Goal: Task Accomplishment & Management: Manage account settings

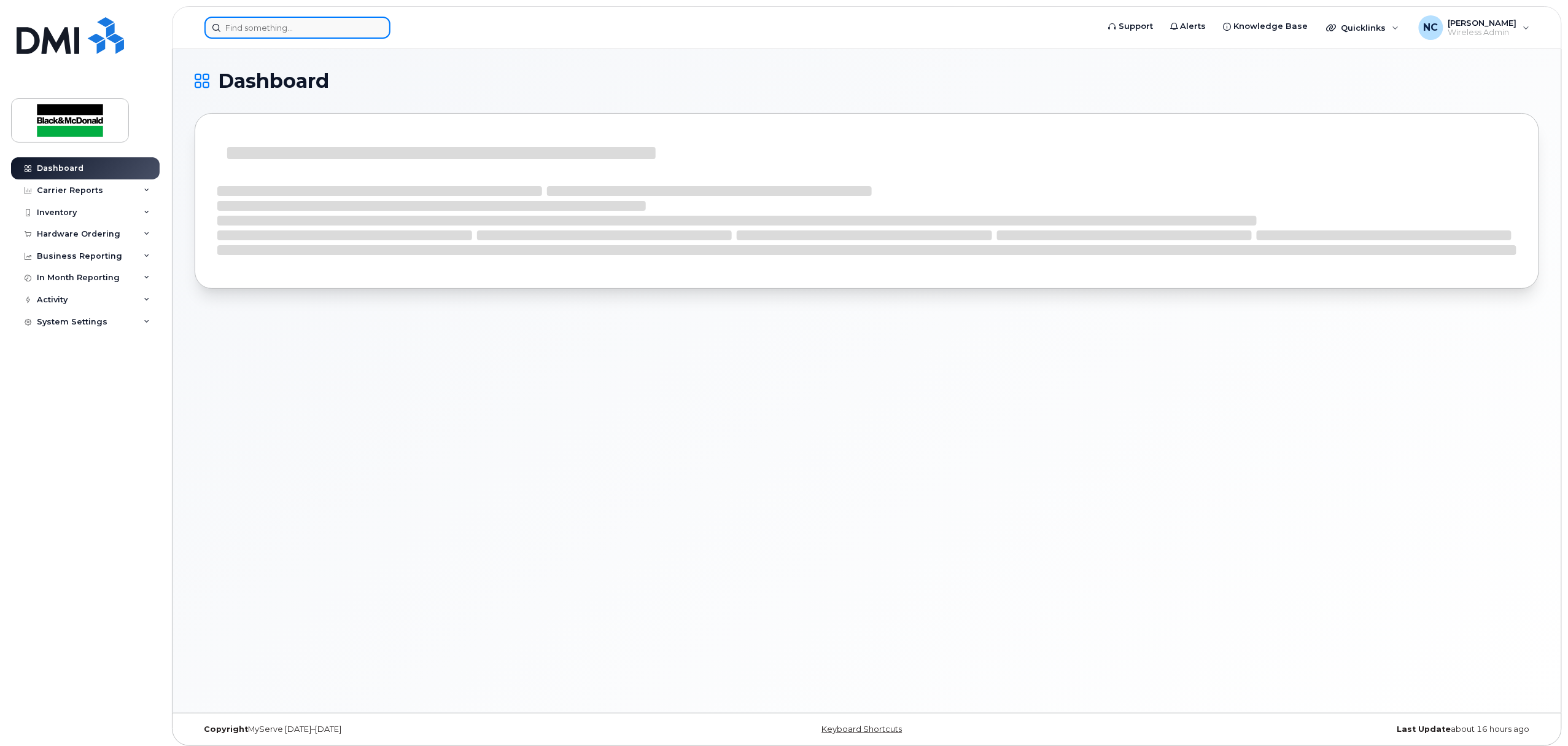
click at [286, 30] on input at bounding box center [297, 27] width 186 height 22
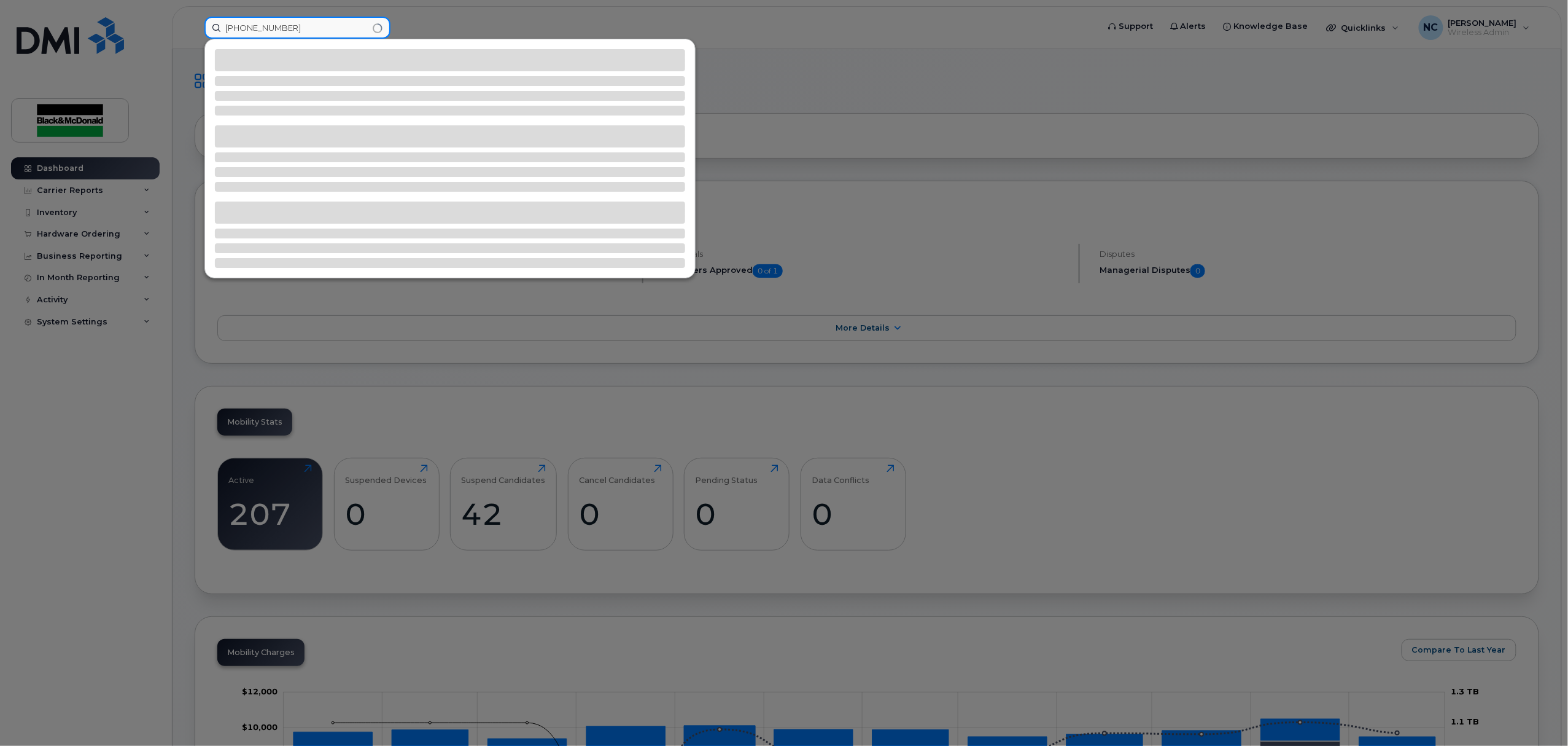
type input "519-465-4596"
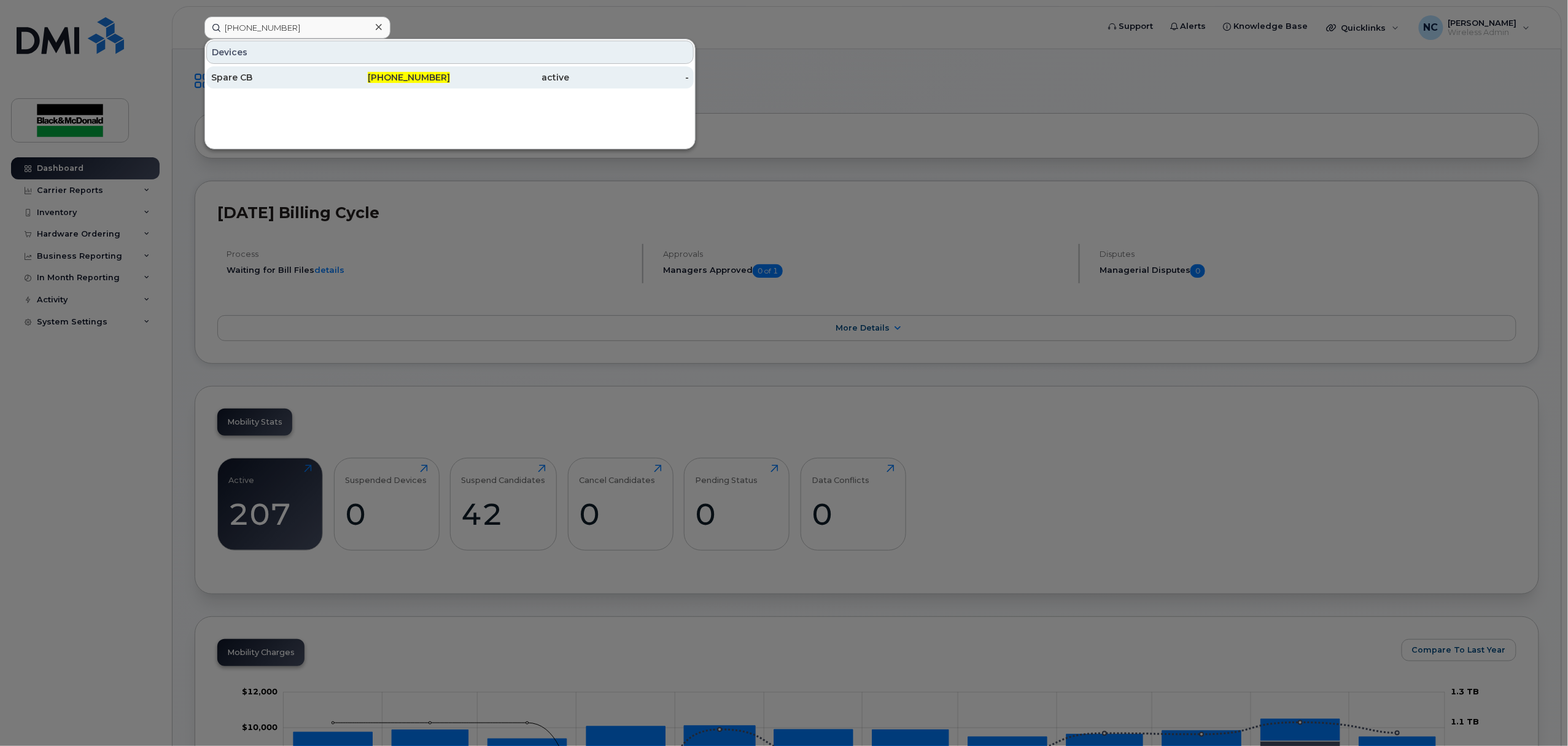
drag, startPoint x: 325, startPoint y: 73, endPoint x: 333, endPoint y: 73, distance: 8.0
click at [327, 74] on div "Spare CB" at bounding box center [271, 78] width 120 height 12
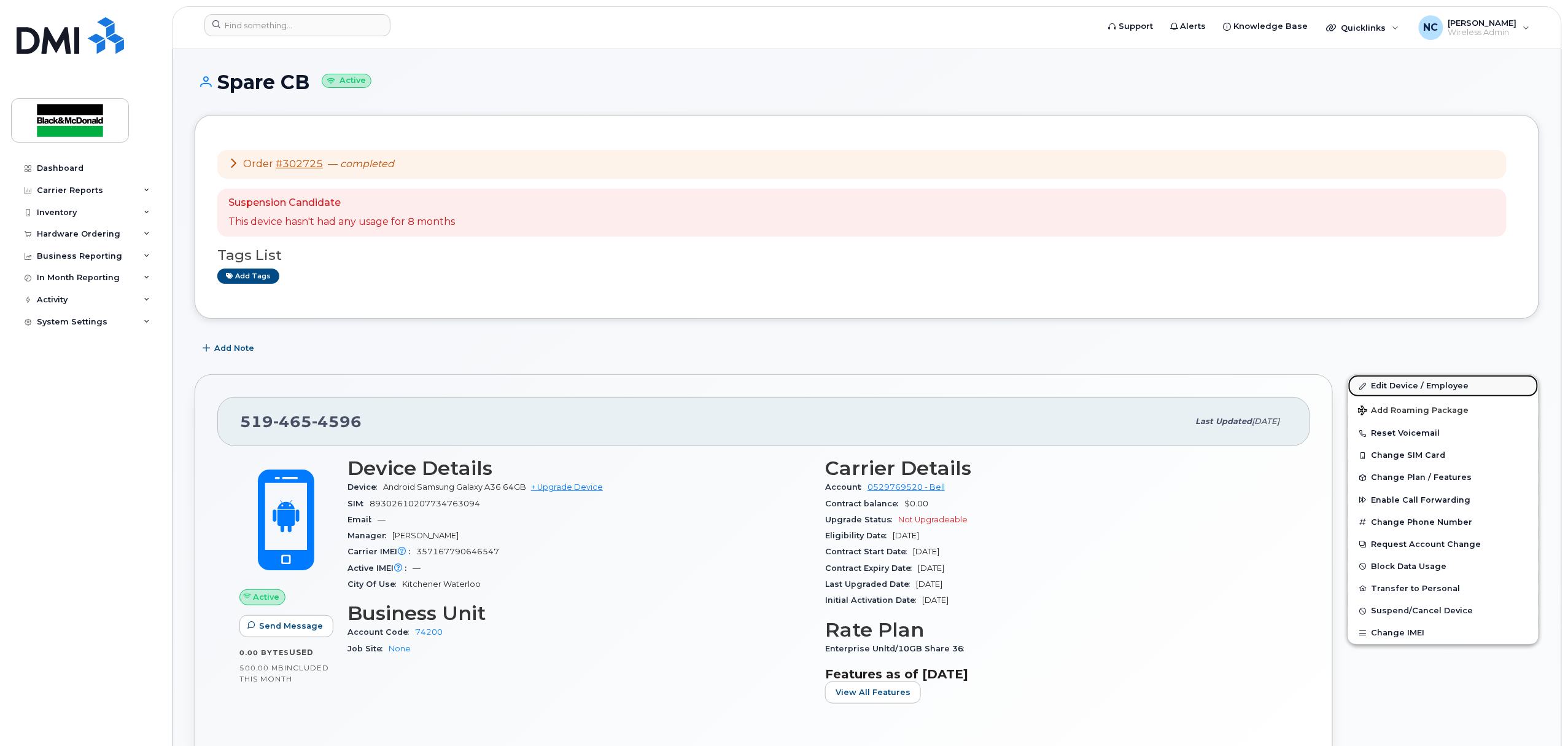
click at [1398, 386] on link "Edit Device / Employee" at bounding box center [1444, 385] width 190 height 22
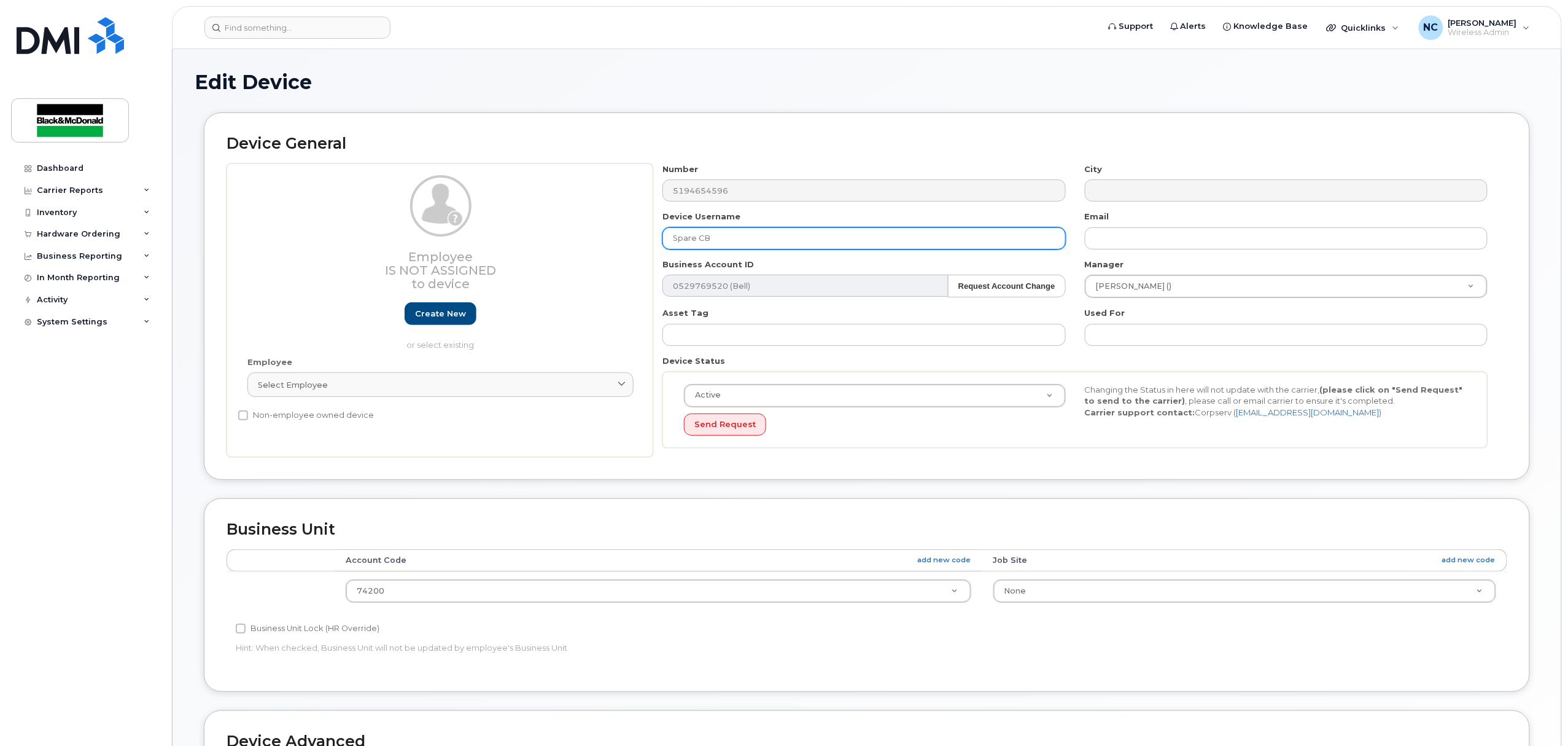
drag, startPoint x: 802, startPoint y: 237, endPoint x: 591, endPoint y: 253, distance: 211.6
click at [591, 253] on div "Employee Is not assigned to device Create new or select existing Employee Selec…" at bounding box center [867, 310] width 1281 height 294
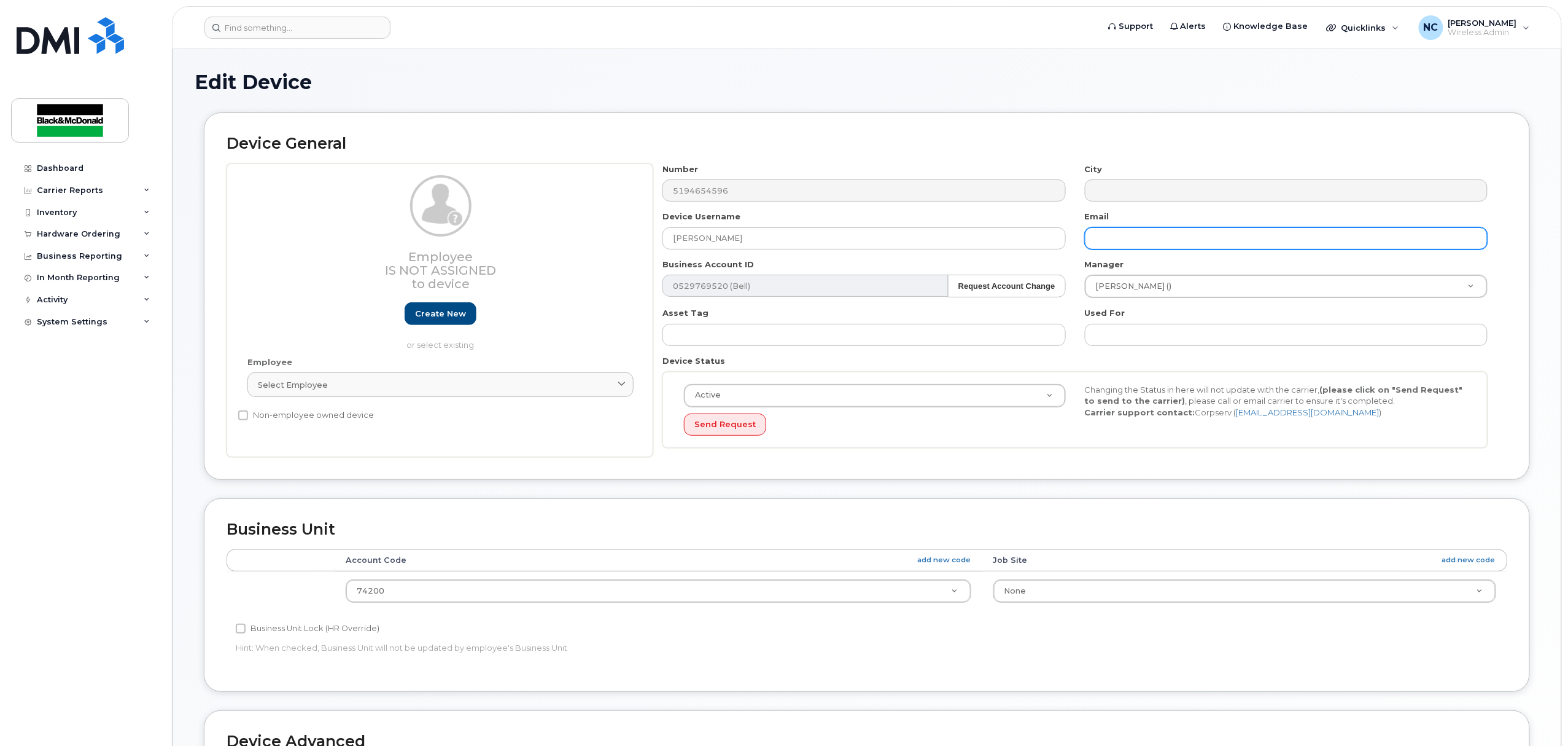
drag, startPoint x: 1142, startPoint y: 245, endPoint x: 1147, endPoint y: 241, distance: 6.4
click at [1147, 241] on input "text" at bounding box center [1286, 238] width 402 height 22
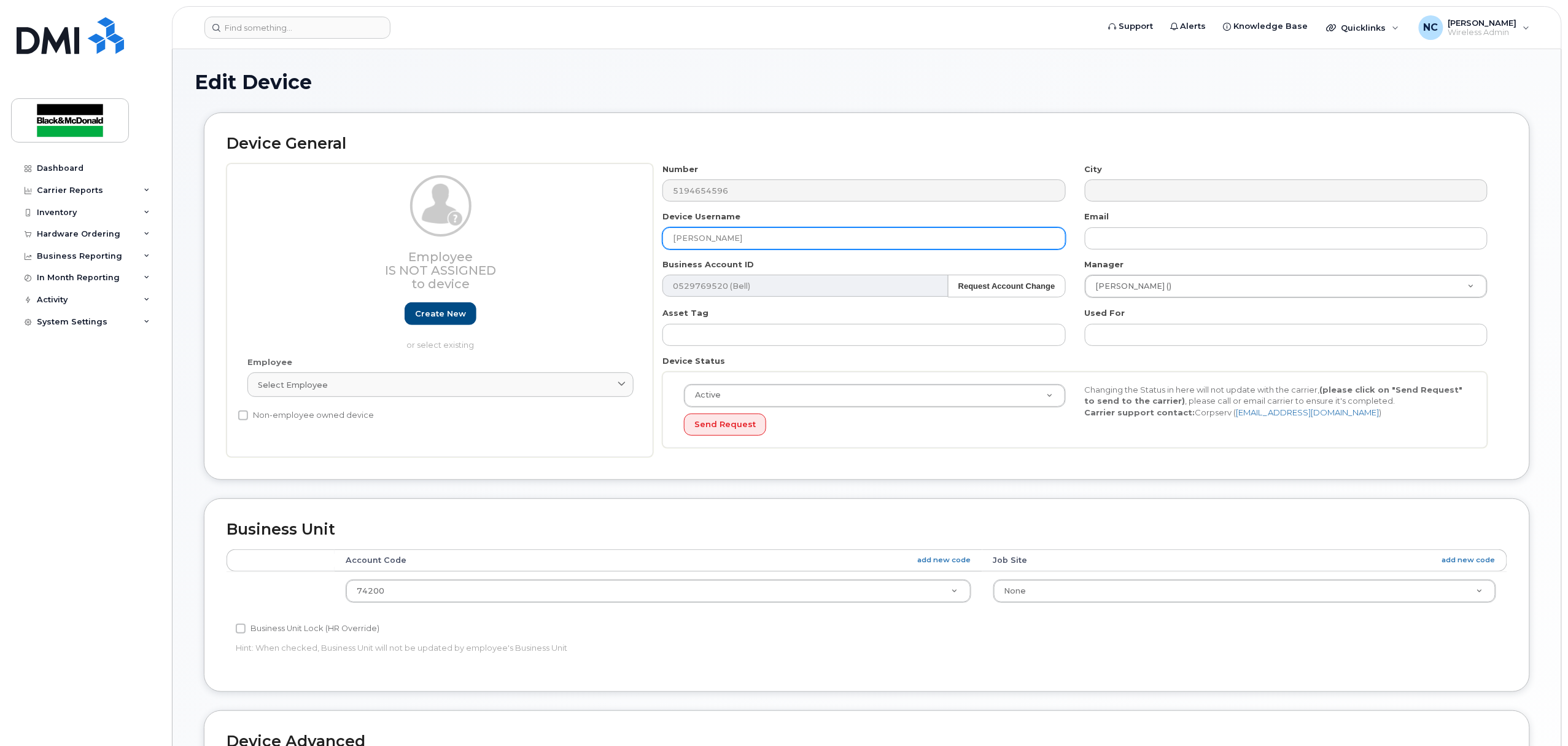
drag, startPoint x: 683, startPoint y: 238, endPoint x: 703, endPoint y: 212, distance: 32.8
click at [686, 233] on input "[PERSON_NAME]" at bounding box center [863, 238] width 402 height 22
type input "[PERSON_NAME]"
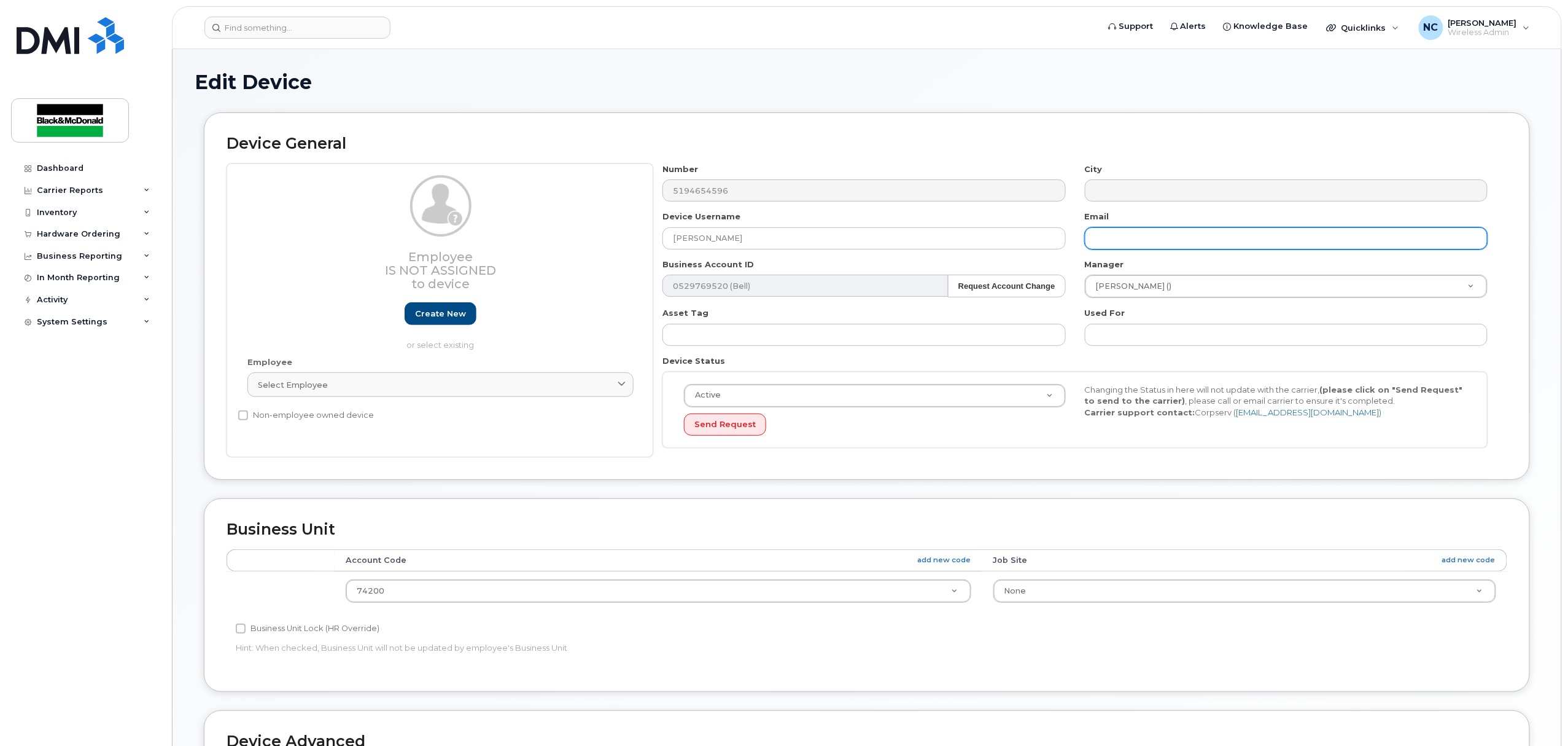
click at [1118, 227] on input "text" at bounding box center [1286, 238] width 402 height 22
click at [1147, 241] on input "jgualtieri" at bounding box center [1286, 238] width 402 height 22
drag, startPoint x: 1147, startPoint y: 241, endPoint x: 1083, endPoint y: 242, distance: 64.0
click at [1085, 238] on input "jgualtieri" at bounding box center [1286, 238] width 402 height 22
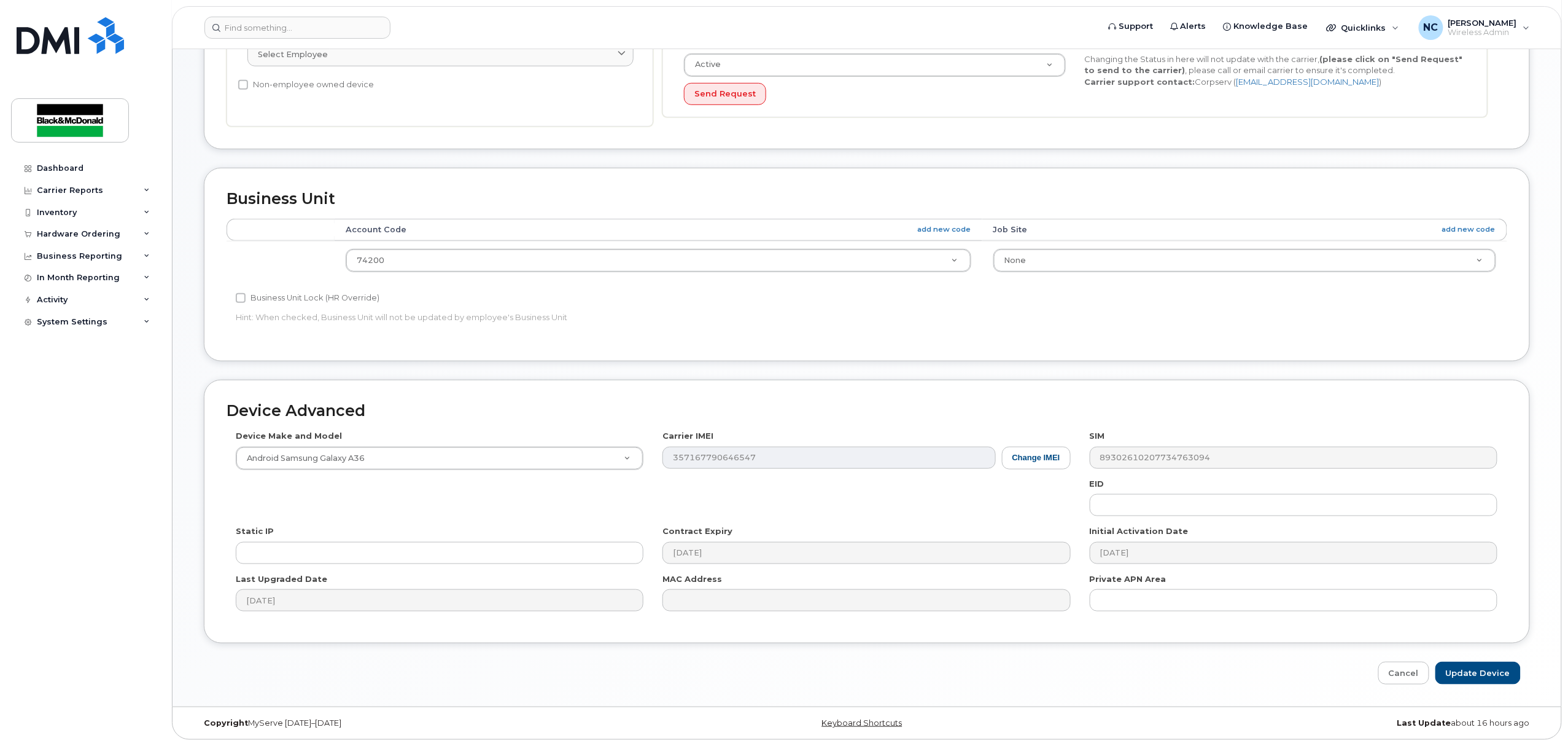
scroll to position [335, 0]
type input "[EMAIL_ADDRESS][DOMAIN_NAME]"
click at [1461, 665] on input "Update Device" at bounding box center [1478, 673] width 86 height 23
type input "Saving..."
